Goal: Check status: Check status

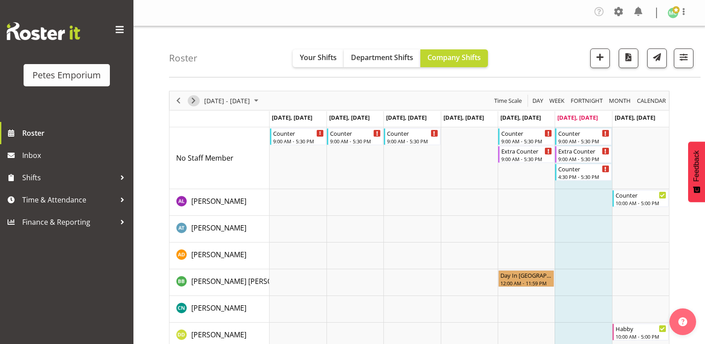
click at [194, 96] on span "Next" at bounding box center [193, 100] width 11 height 11
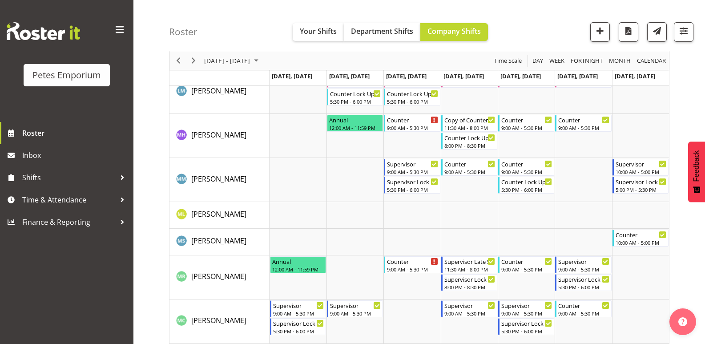
scroll to position [534, 0]
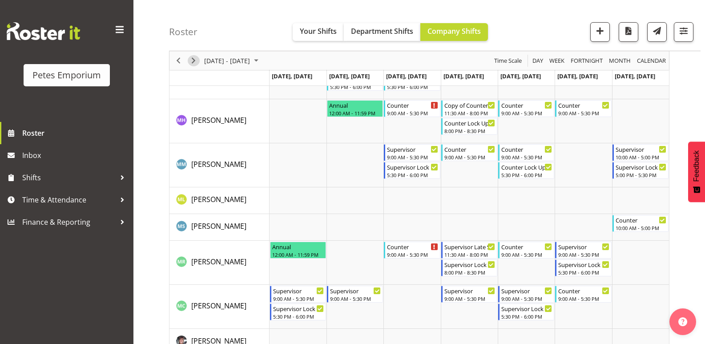
click at [195, 60] on span "Next" at bounding box center [193, 60] width 11 height 11
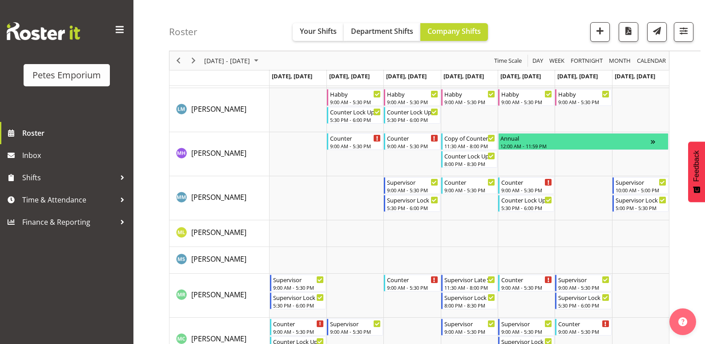
scroll to position [489, 0]
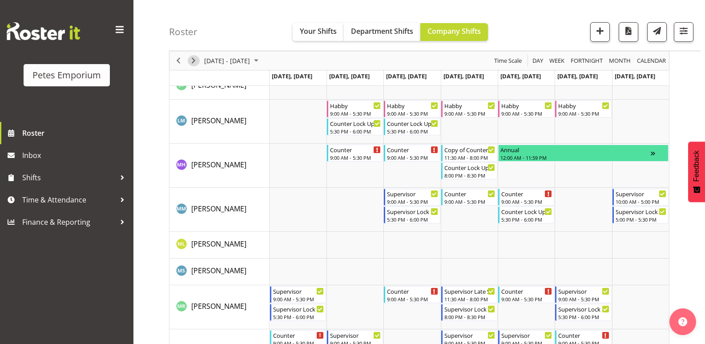
click at [197, 64] on span "Next" at bounding box center [193, 60] width 11 height 11
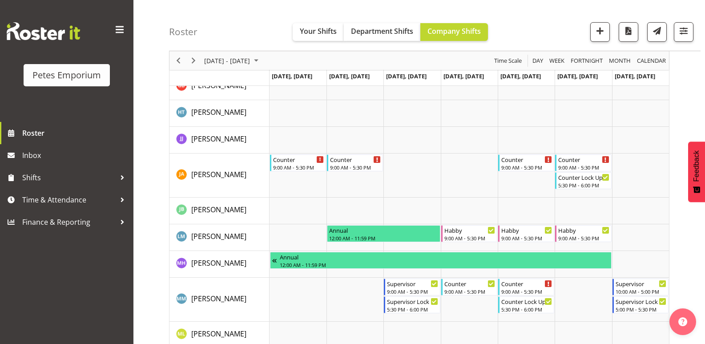
scroll to position [445, 0]
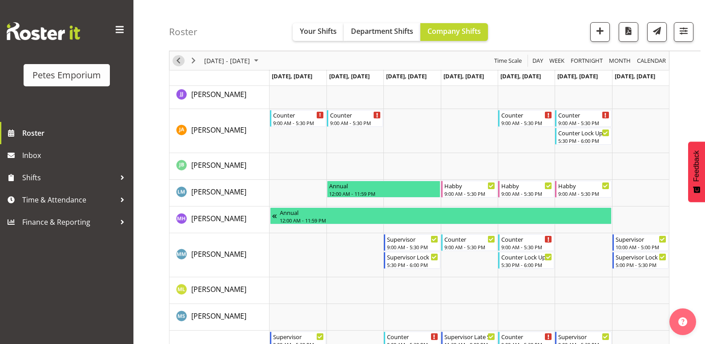
click at [177, 61] on span "Previous" at bounding box center [178, 60] width 11 height 11
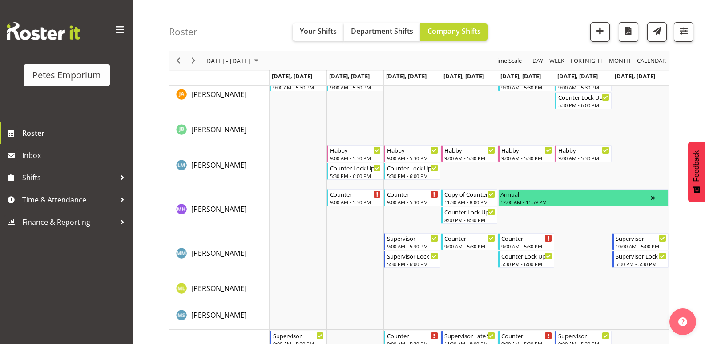
scroll to position [462, 0]
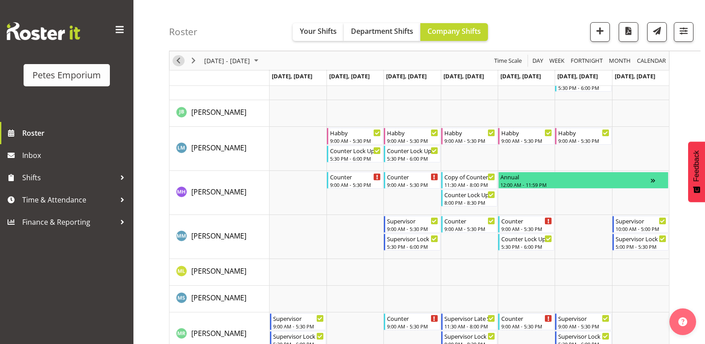
click at [180, 61] on span "Previous" at bounding box center [178, 60] width 11 height 11
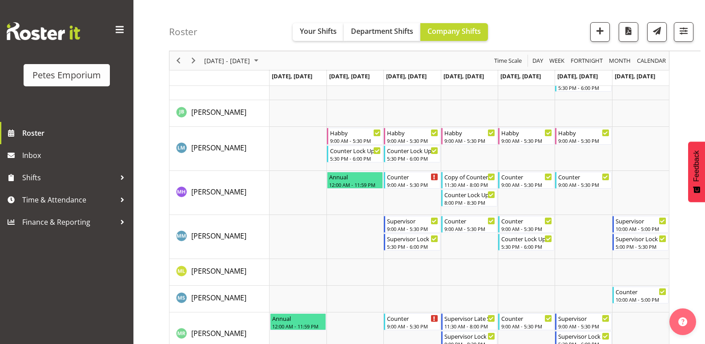
scroll to position [479, 0]
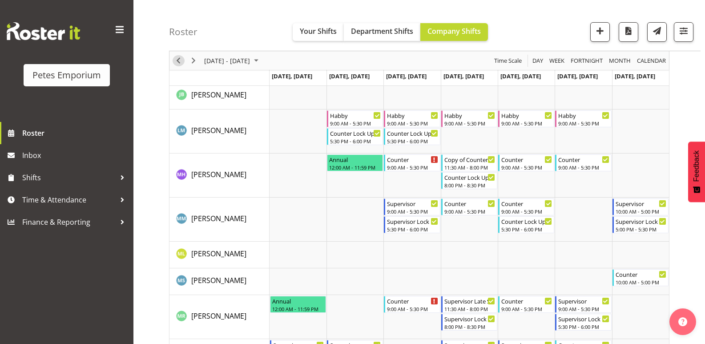
click at [180, 61] on span "Previous" at bounding box center [178, 60] width 11 height 11
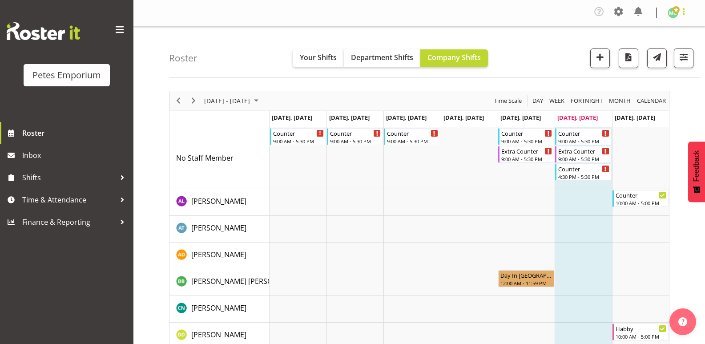
click at [684, 13] on span at bounding box center [683, 11] width 11 height 11
click at [661, 48] on link "Log Out" at bounding box center [645, 49] width 85 height 16
